Goal: Book appointment/travel/reservation

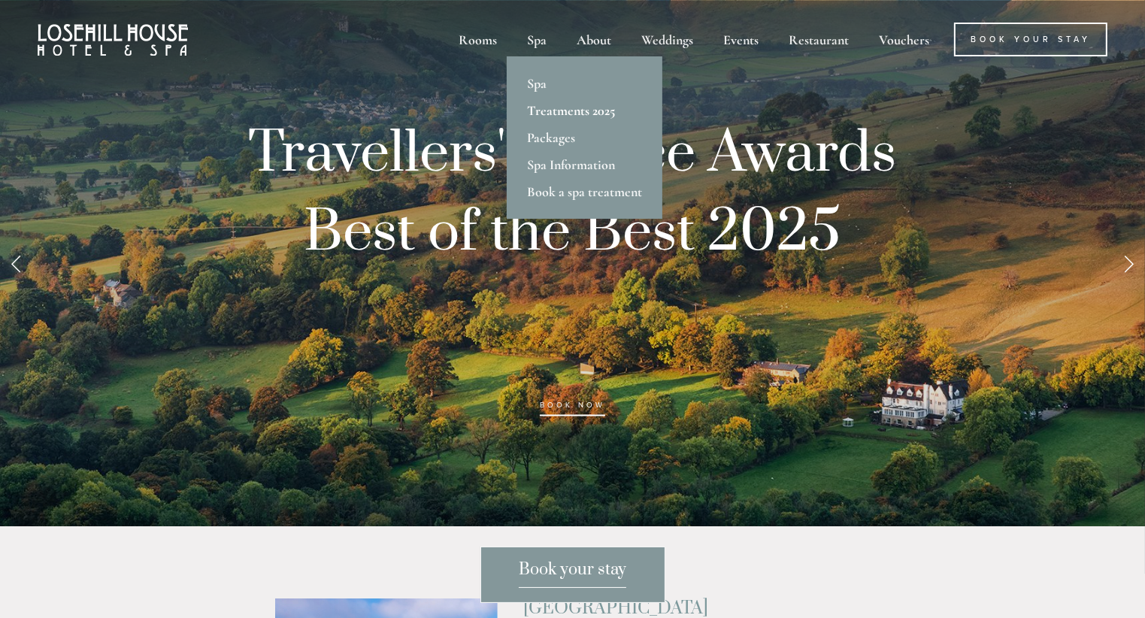
click at [556, 111] on link "Treatments 2025" at bounding box center [585, 110] width 156 height 27
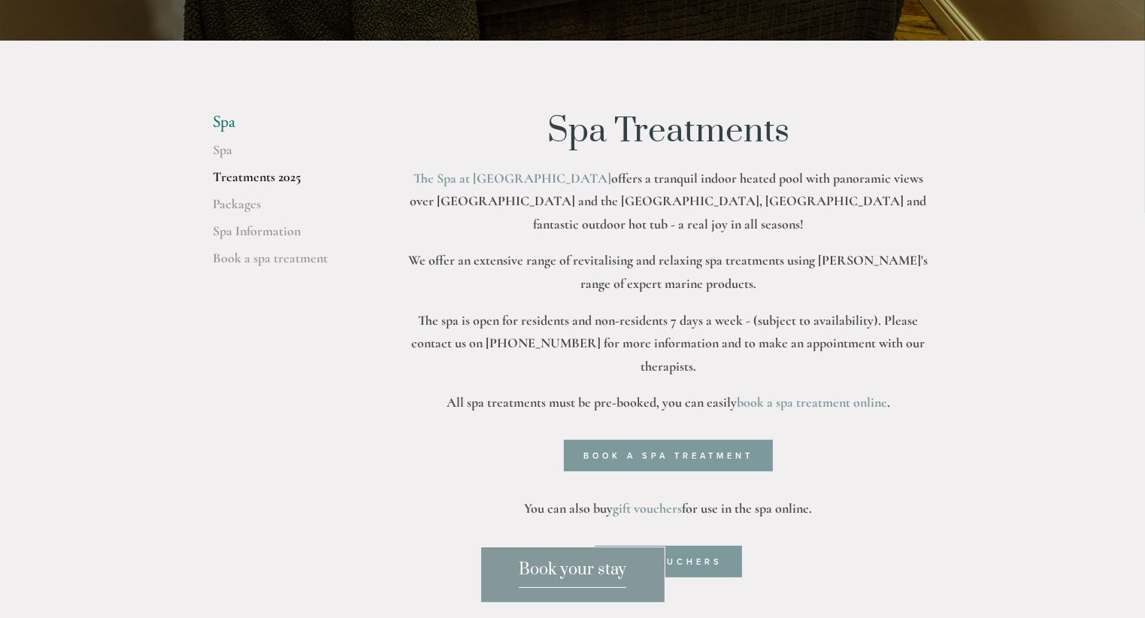
scroll to position [451, 0]
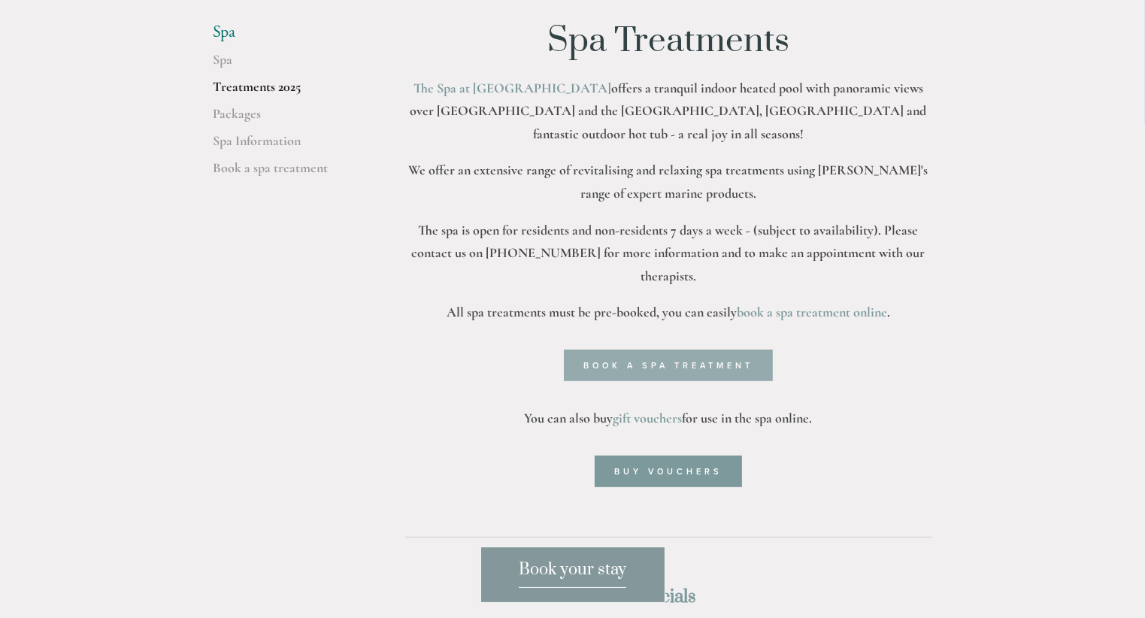
click at [638, 350] on link "Book a spa treatment" at bounding box center [668, 366] width 209 height 32
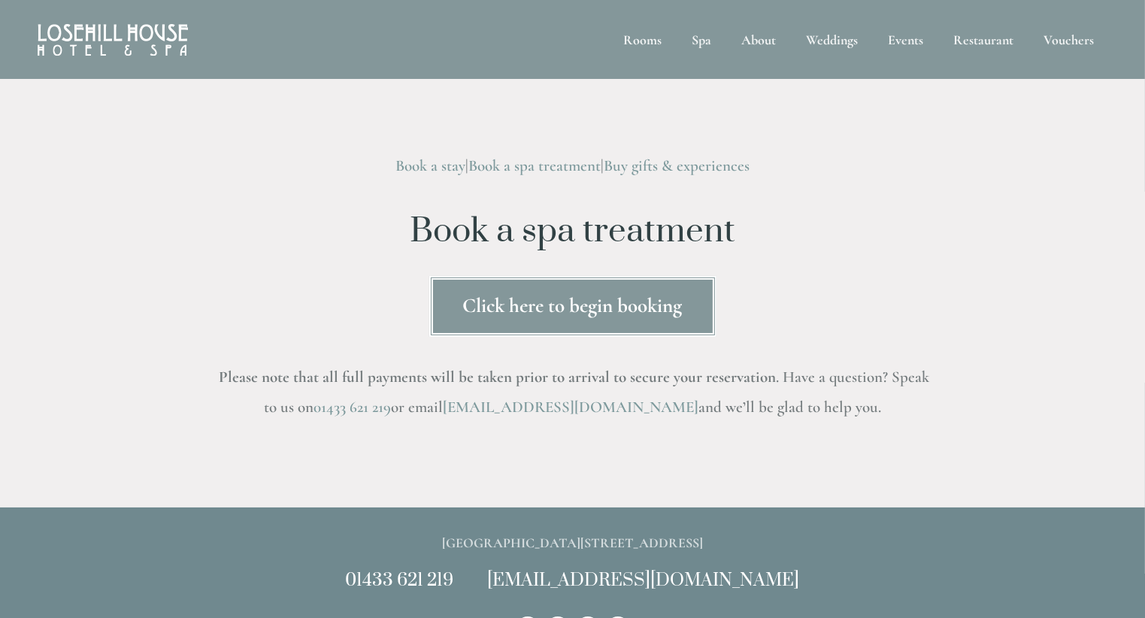
click at [642, 298] on link "Click here to begin booking" at bounding box center [572, 306] width 287 height 61
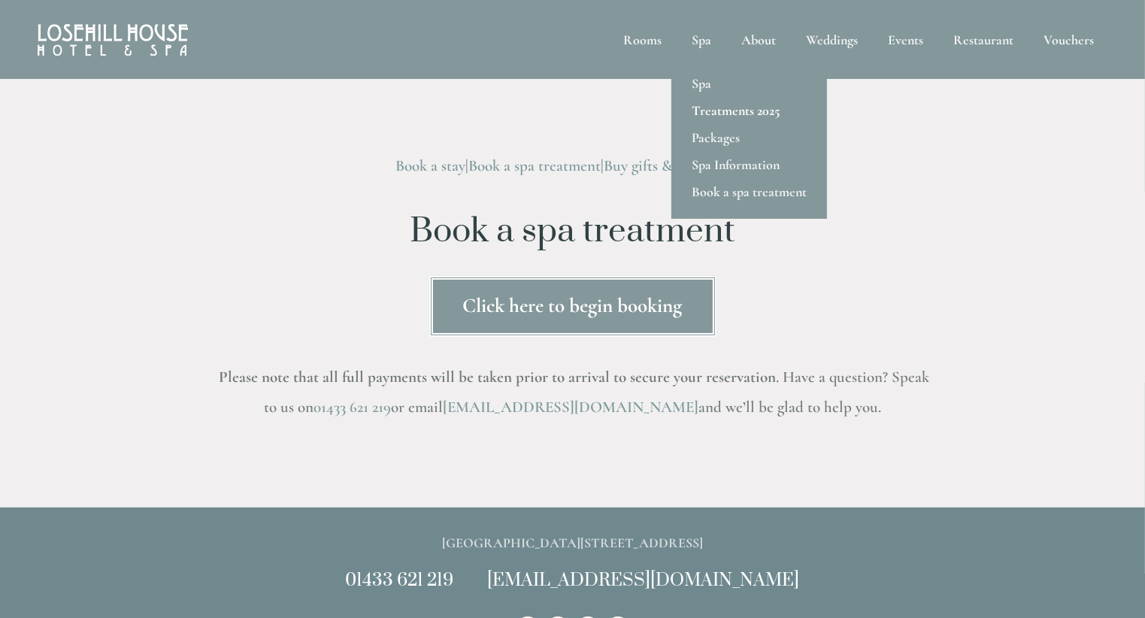
click at [719, 110] on link "Treatments 2025" at bounding box center [749, 110] width 156 height 27
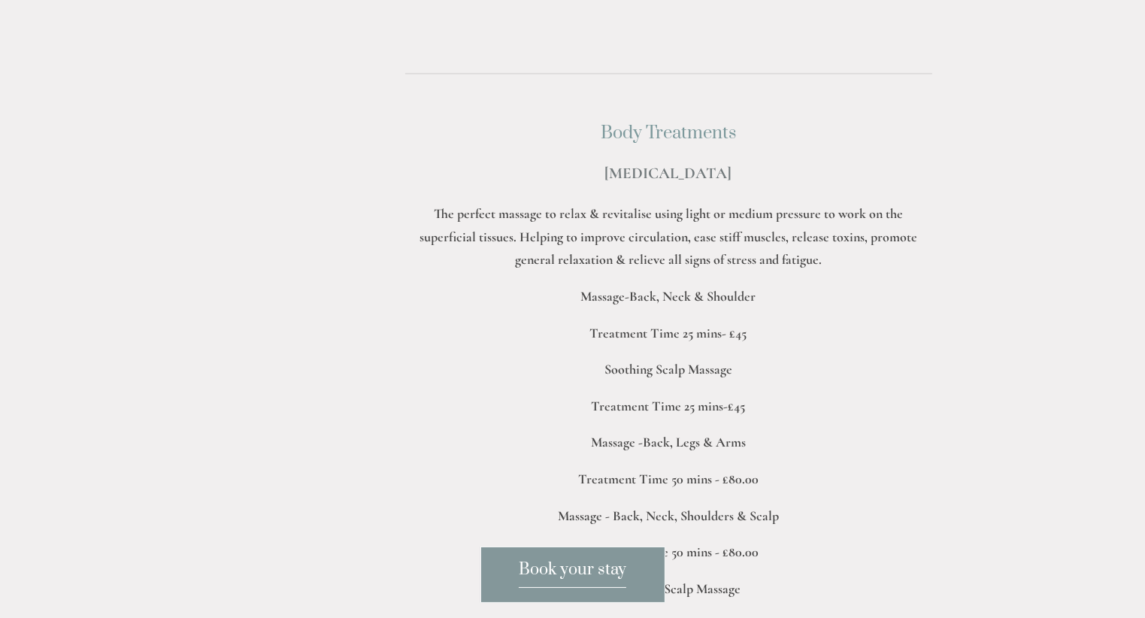
scroll to position [3158, 0]
